Goal: Task Accomplishment & Management: Use online tool/utility

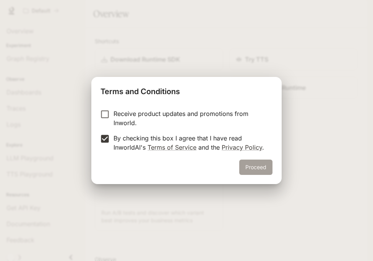
click at [261, 164] on button "Proceed" at bounding box center [255, 166] width 33 height 15
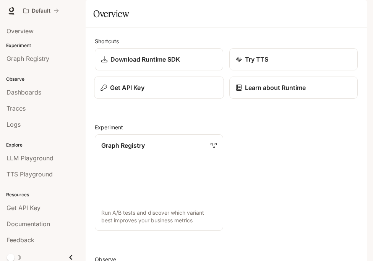
click at [100, 99] on button "Get API Key" at bounding box center [159, 87] width 130 height 23
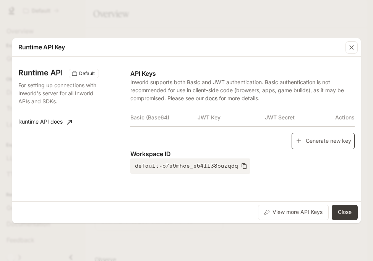
click at [300, 138] on icon "button" at bounding box center [299, 141] width 8 height 8
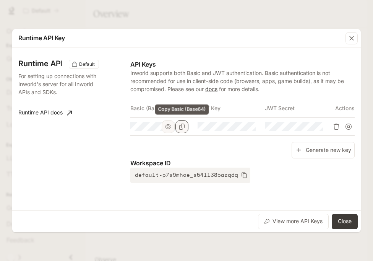
click at [182, 128] on icon "Copy Basic (Base64)" at bounding box center [182, 126] width 6 height 6
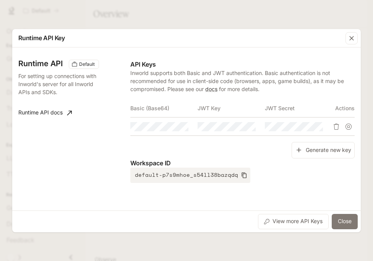
click at [342, 220] on button "Close" at bounding box center [345, 221] width 26 height 15
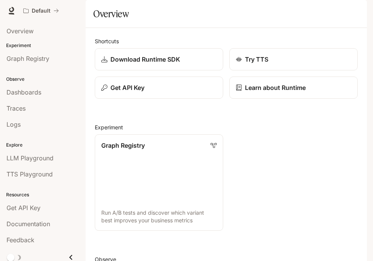
click at [360, 9] on div "button" at bounding box center [356, 10] width 11 height 11
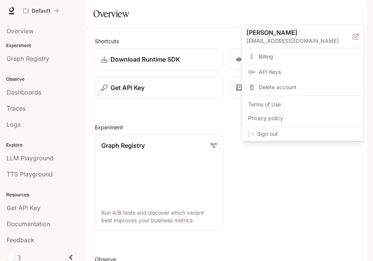
click at [328, 134] on span "Sign out" at bounding box center [307, 134] width 100 height 8
